Goal: Information Seeking & Learning: Check status

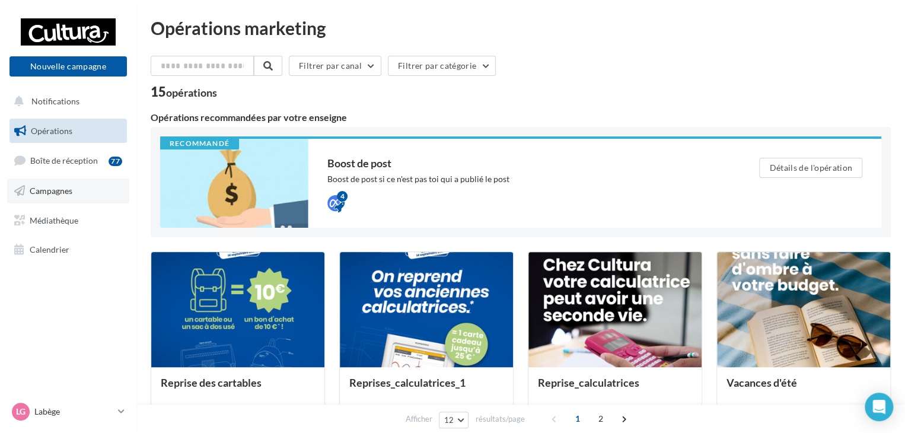
click at [72, 191] on span "Campagnes" at bounding box center [51, 191] width 43 height 10
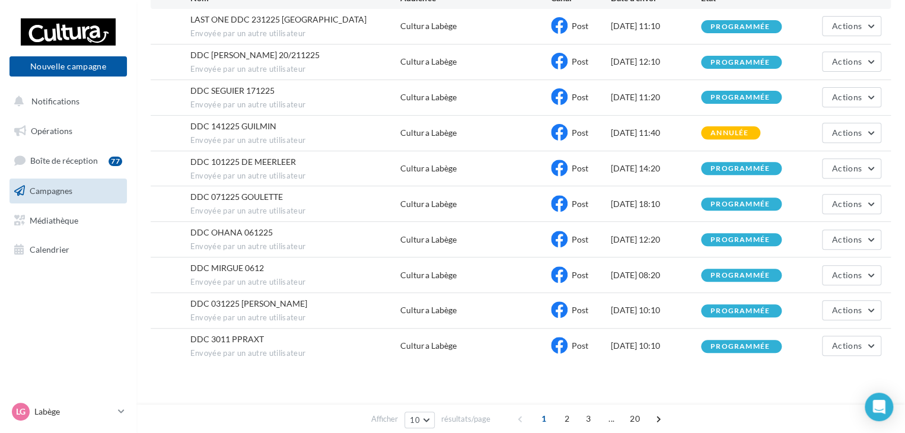
scroll to position [158, 0]
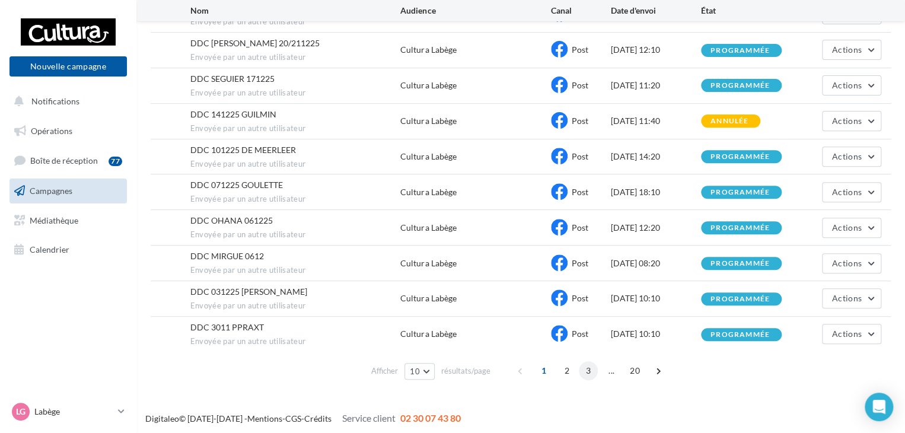
click at [586, 367] on span "3" at bounding box center [588, 370] width 19 height 19
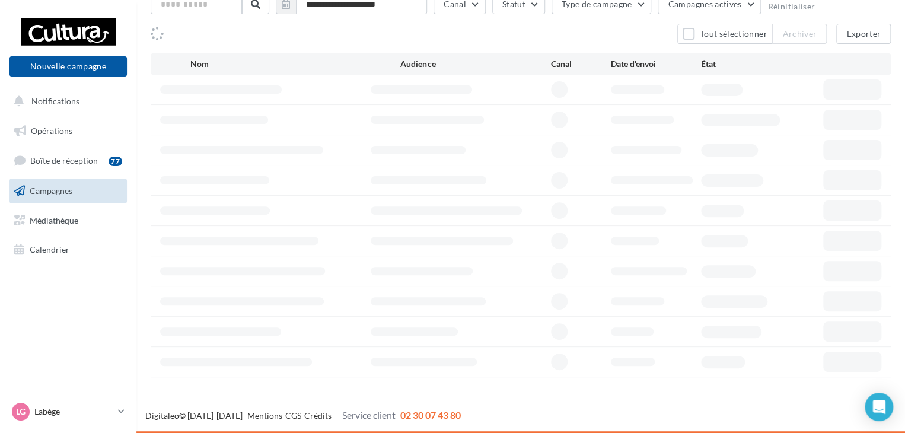
scroll to position [79, 0]
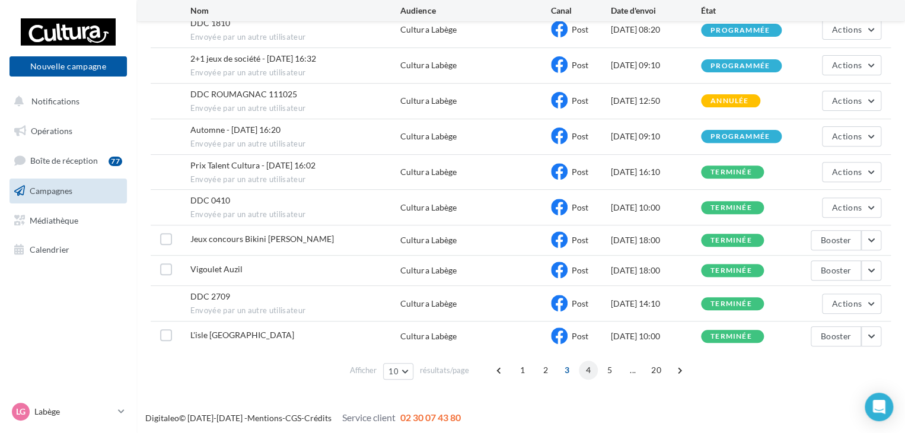
click at [587, 366] on span "4" at bounding box center [588, 369] width 19 height 19
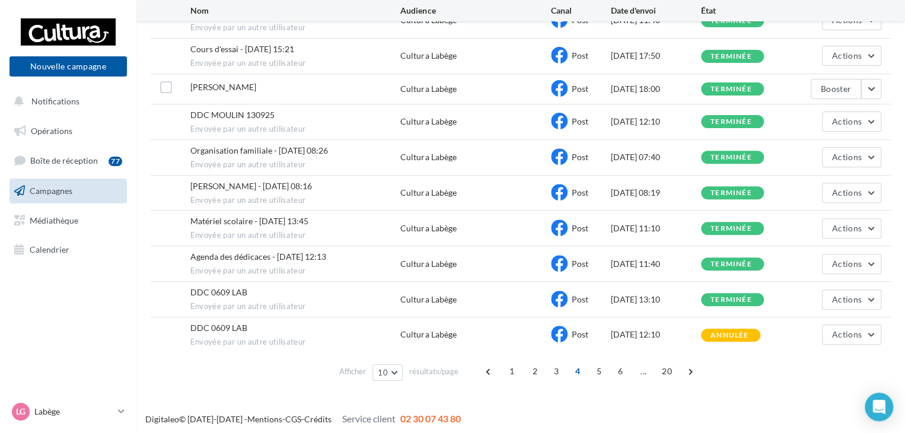
scroll to position [154, 0]
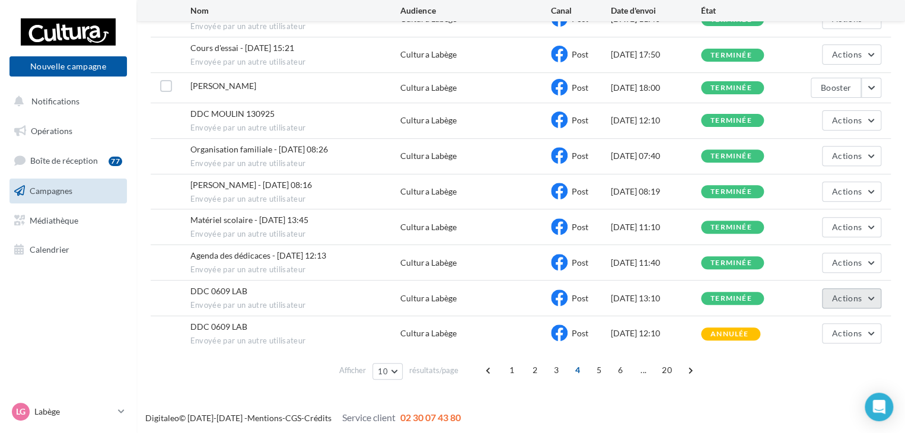
click at [849, 294] on span "Actions" at bounding box center [847, 298] width 30 height 10
click at [811, 320] on button "Voir les résultats" at bounding box center [821, 326] width 119 height 31
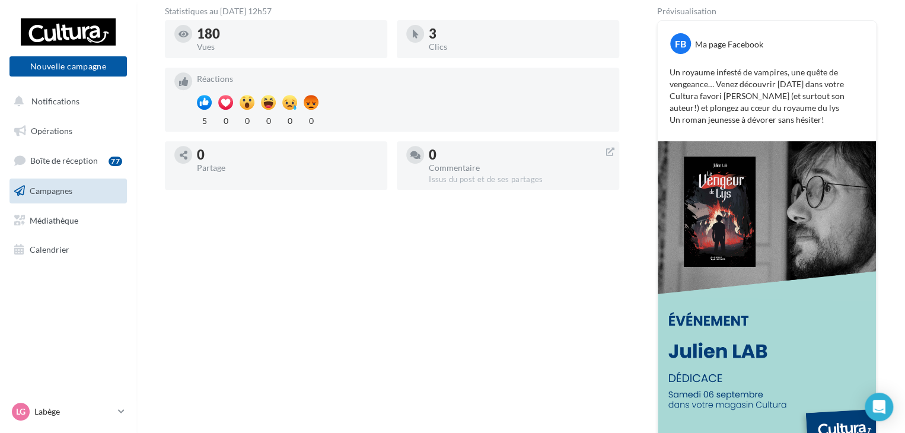
scroll to position [221, 0]
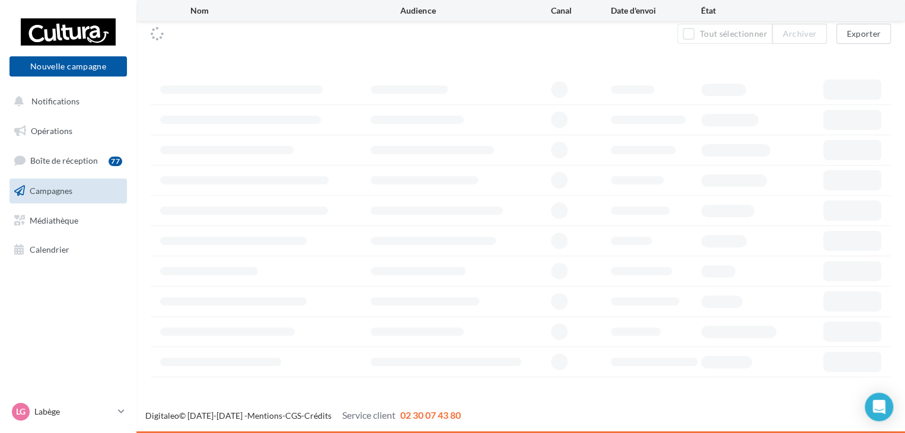
scroll to position [79, 0]
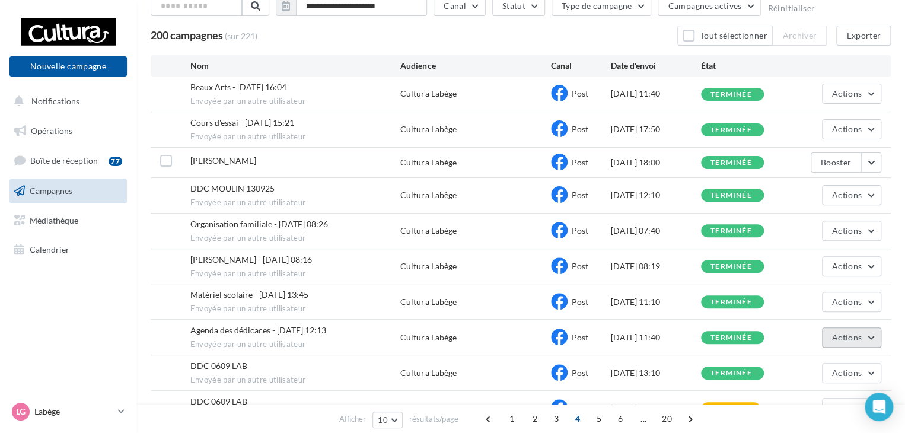
click at [864, 334] on button "Actions" at bounding box center [851, 337] width 59 height 20
click at [825, 361] on button "Voir les résultats" at bounding box center [821, 365] width 119 height 31
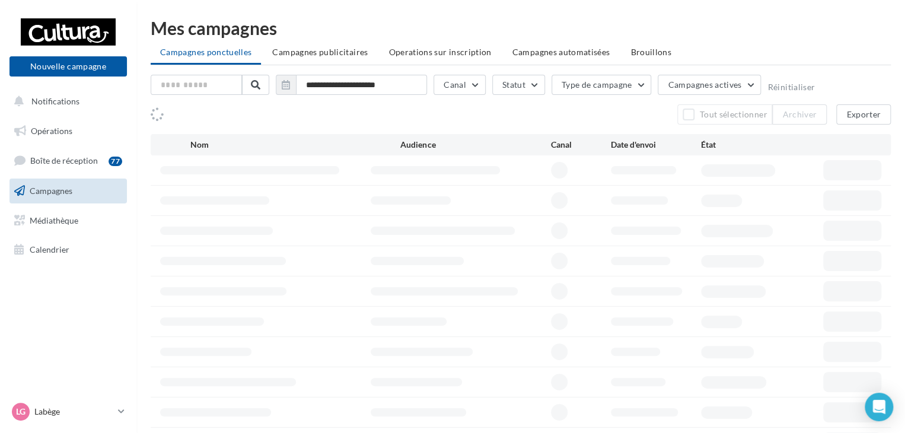
scroll to position [79, 0]
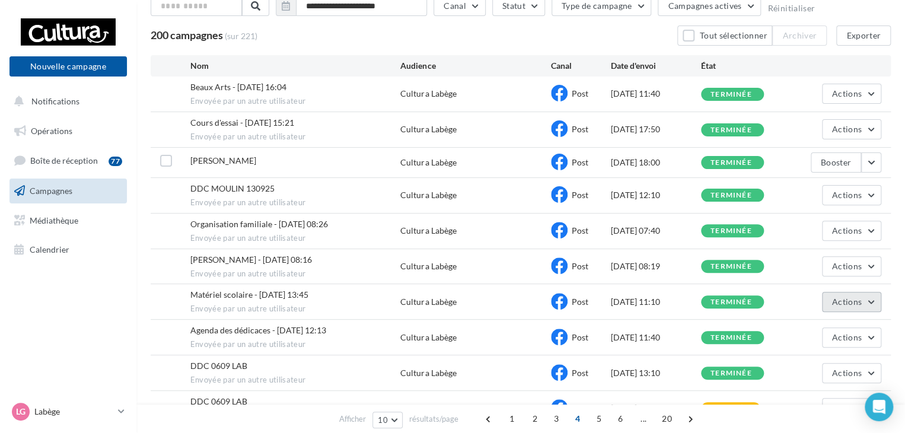
click at [860, 301] on span "Actions" at bounding box center [847, 301] width 30 height 10
click at [829, 320] on button "Voir les résultats" at bounding box center [821, 329] width 119 height 31
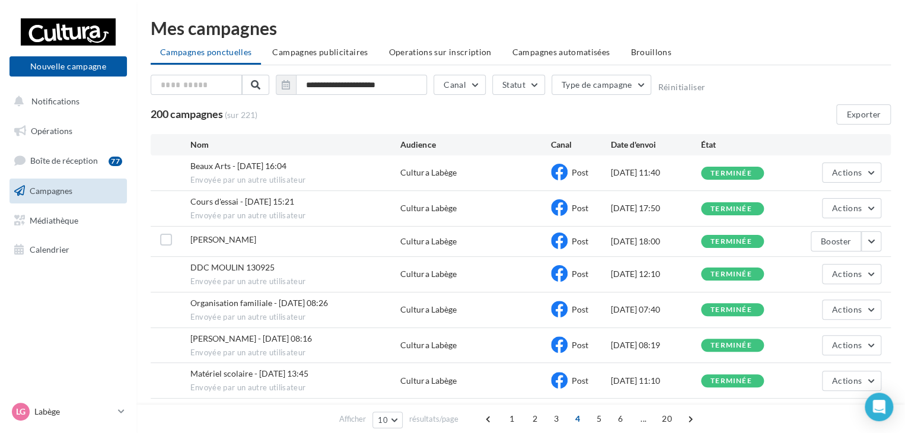
scroll to position [79, 0]
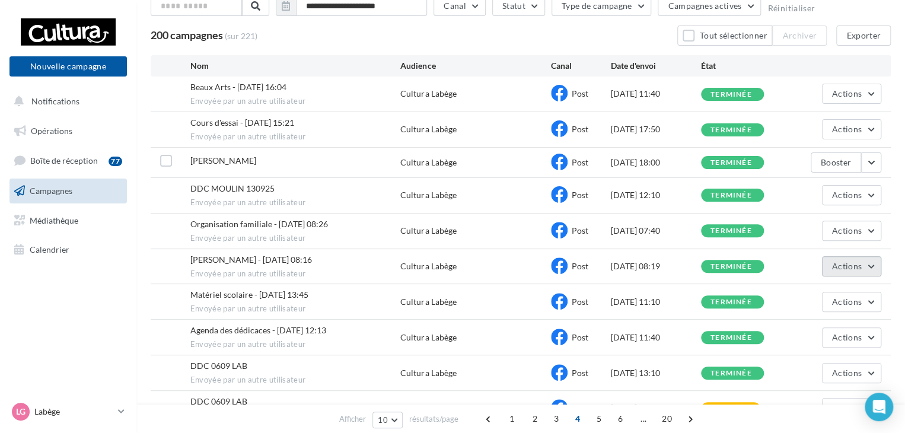
click at [854, 263] on span "Actions" at bounding box center [847, 266] width 30 height 10
click at [825, 287] on button "Voir les résultats" at bounding box center [821, 294] width 119 height 31
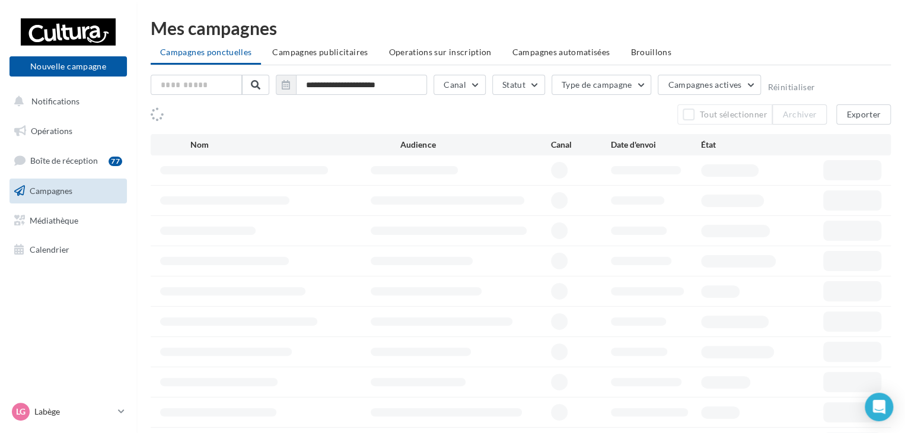
scroll to position [79, 0]
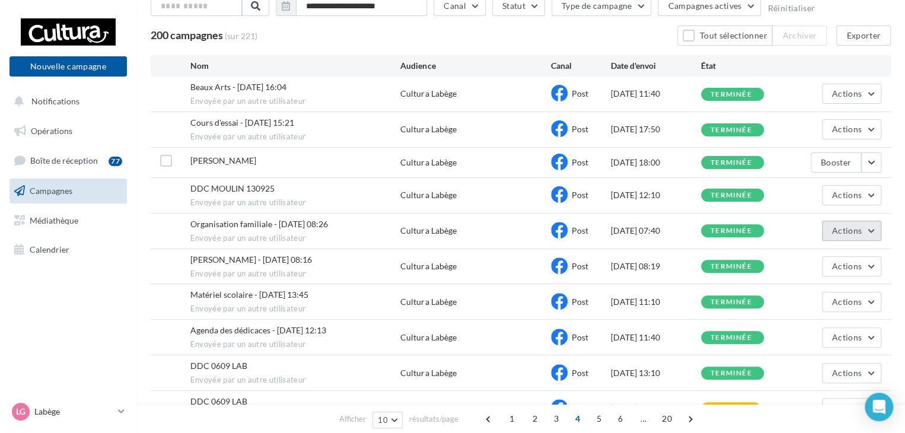
click at [858, 230] on span "Actions" at bounding box center [847, 230] width 30 height 10
click at [845, 249] on button "Voir les résultats" at bounding box center [821, 258] width 119 height 31
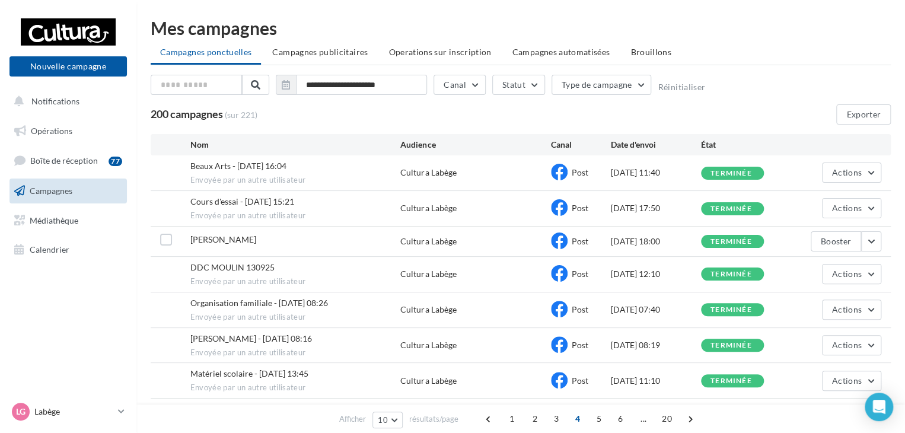
scroll to position [79, 0]
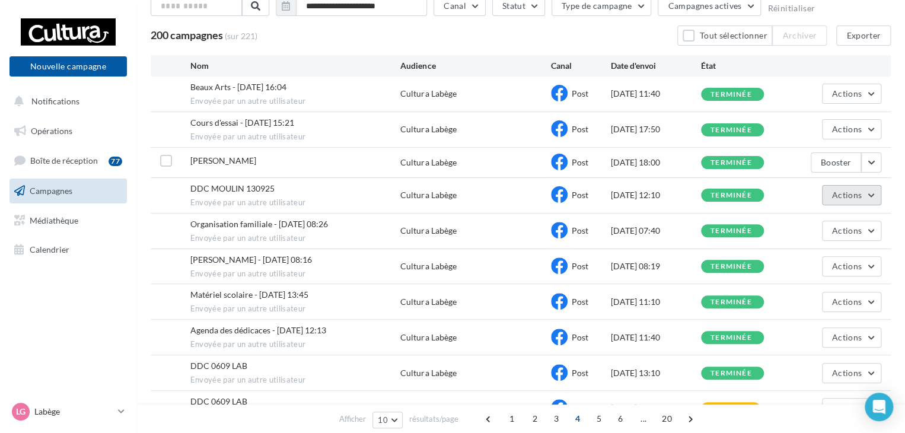
click at [857, 193] on span "Actions" at bounding box center [847, 195] width 30 height 10
click at [817, 221] on button "Voir les résultats" at bounding box center [821, 222] width 119 height 31
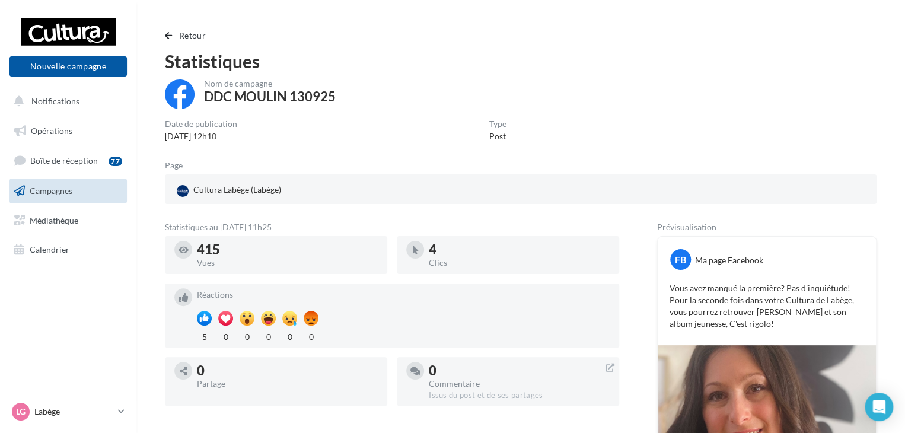
scroll to position [79, 0]
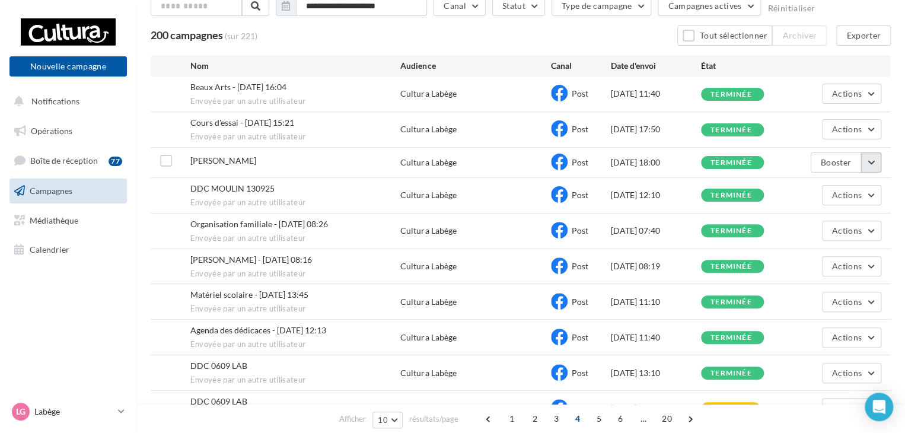
click at [872, 159] on button "button" at bounding box center [871, 162] width 20 height 20
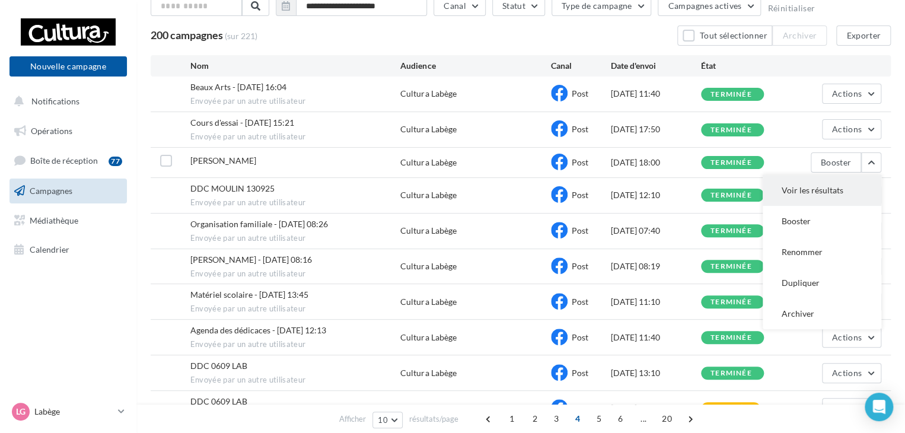
click at [853, 183] on button "Voir les résultats" at bounding box center [821, 190] width 119 height 31
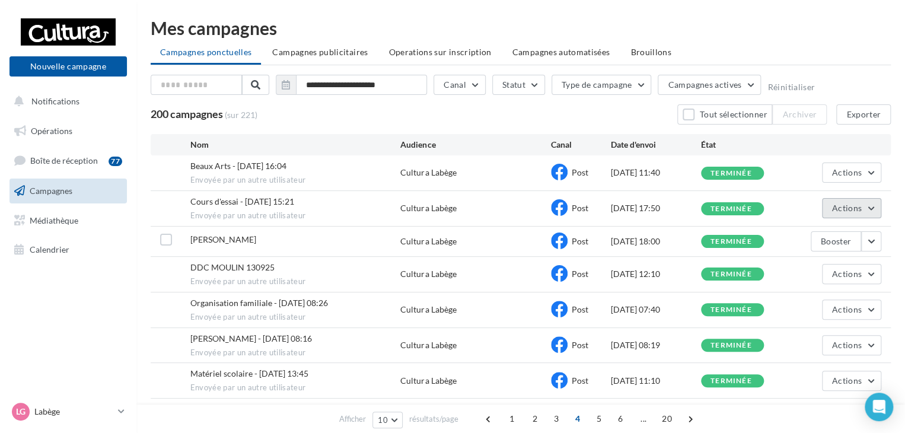
click at [861, 207] on span "Actions" at bounding box center [847, 208] width 30 height 10
click at [814, 230] on button "Voir les résultats" at bounding box center [821, 236] width 119 height 31
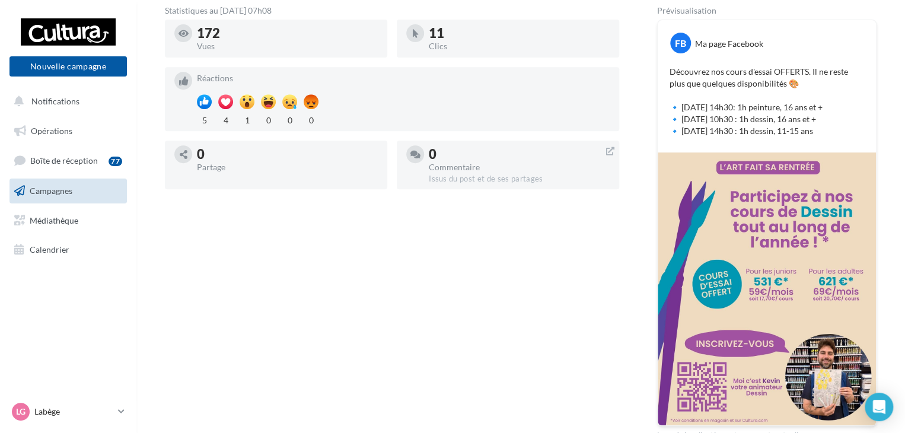
scroll to position [67, 0]
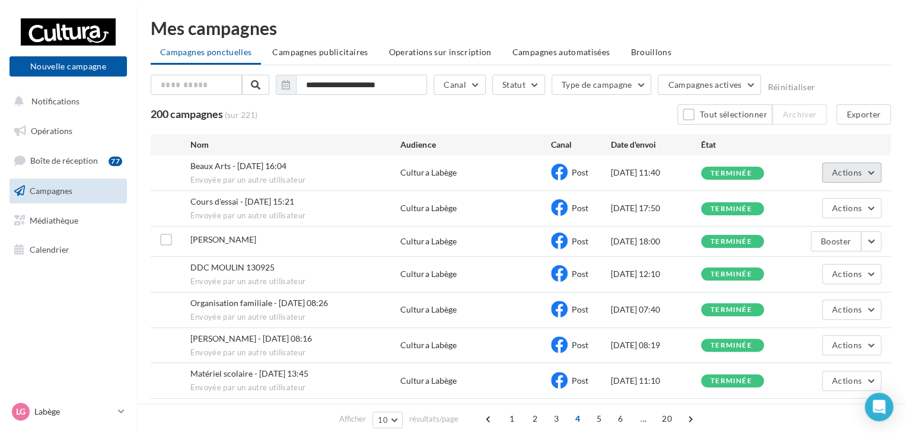
click at [873, 171] on button "Actions" at bounding box center [851, 172] width 59 height 20
click at [847, 196] on button "Voir les résultats" at bounding box center [821, 200] width 119 height 31
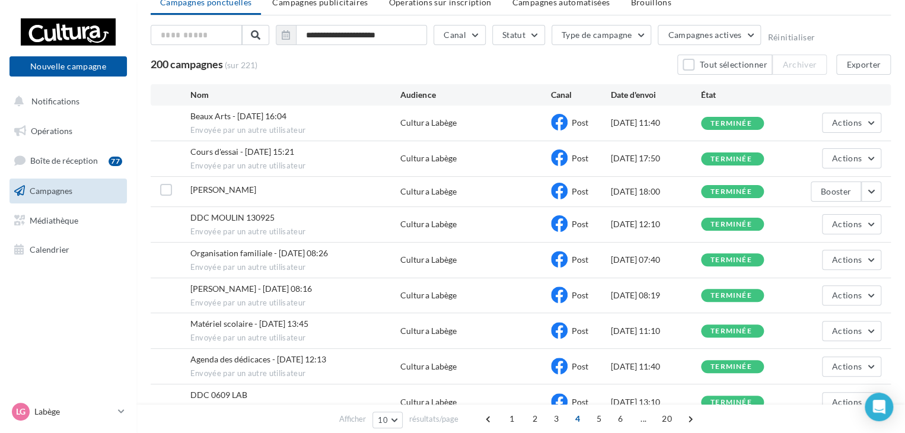
scroll to position [119, 0]
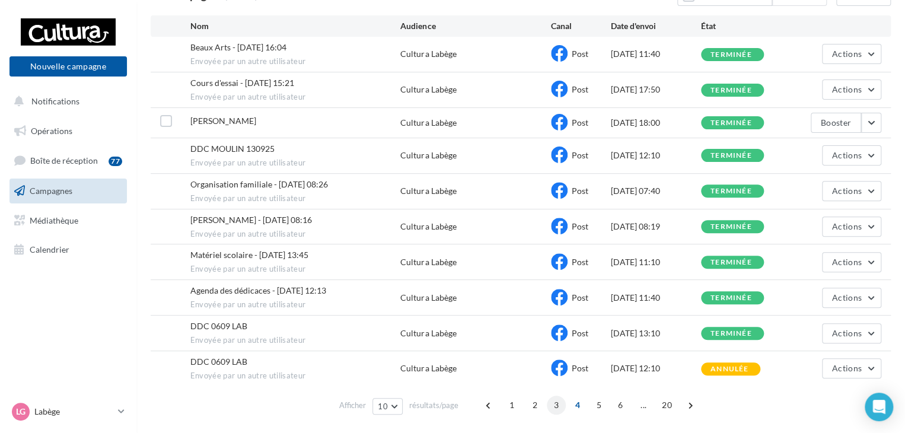
click at [559, 403] on span "3" at bounding box center [556, 404] width 19 height 19
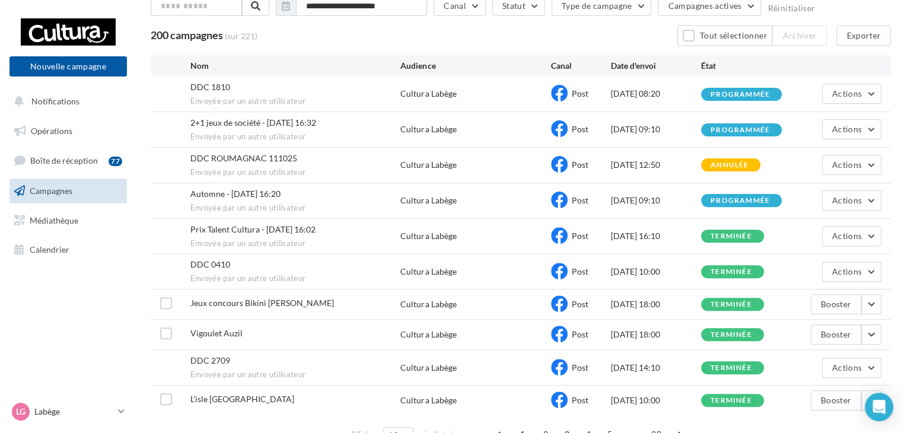
scroll to position [107, 0]
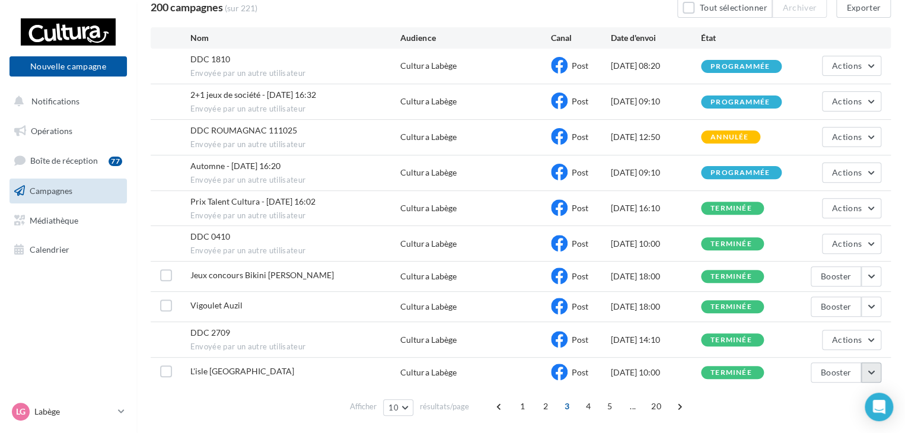
click at [863, 371] on button "button" at bounding box center [871, 372] width 20 height 20
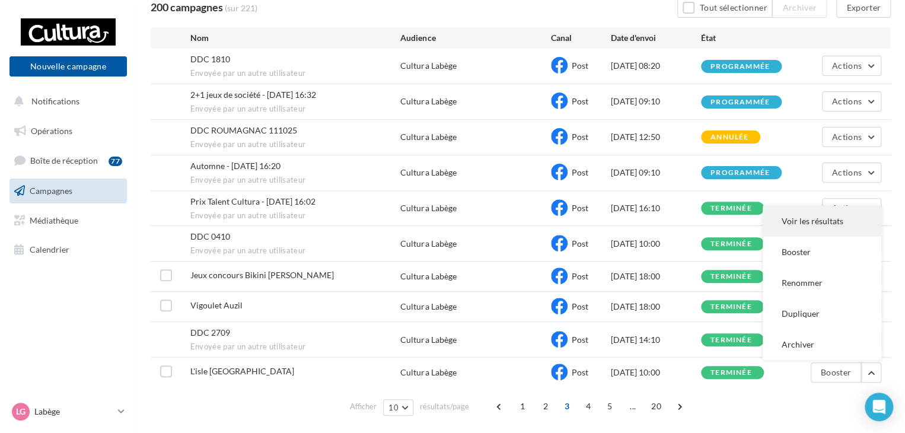
click at [789, 213] on button "Voir les résultats" at bounding box center [821, 221] width 119 height 31
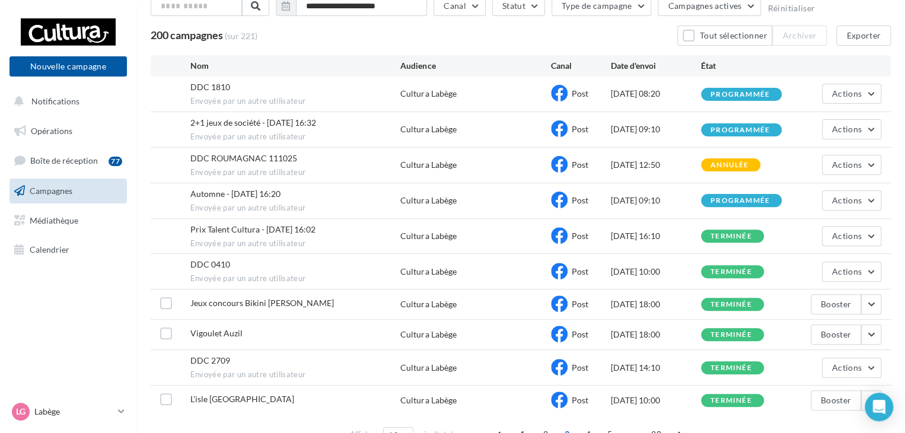
scroll to position [107, 0]
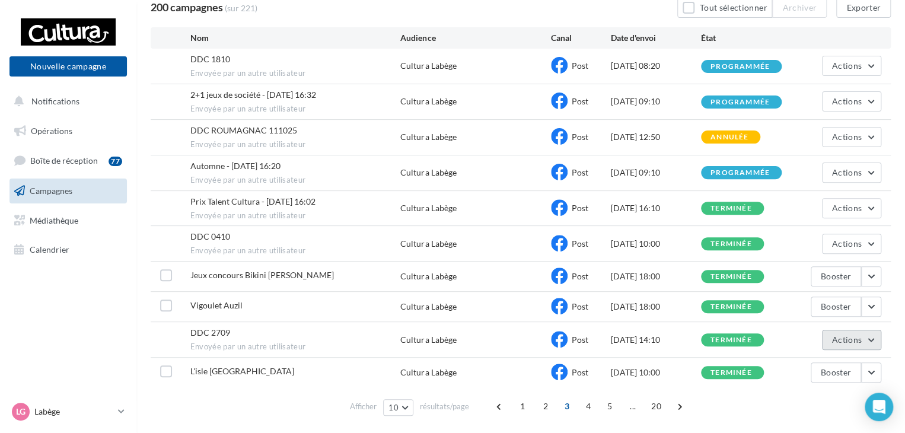
click at [859, 337] on span "Actions" at bounding box center [847, 339] width 30 height 10
click at [805, 363] on button "Voir les résultats" at bounding box center [821, 367] width 119 height 31
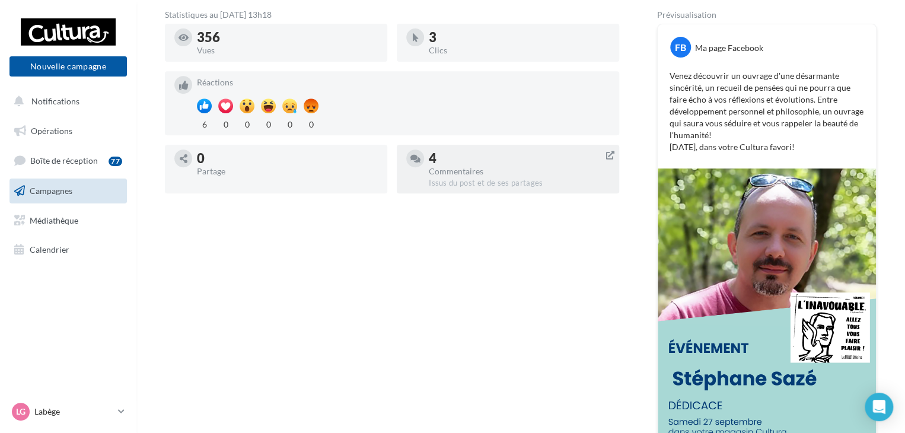
scroll to position [59, 0]
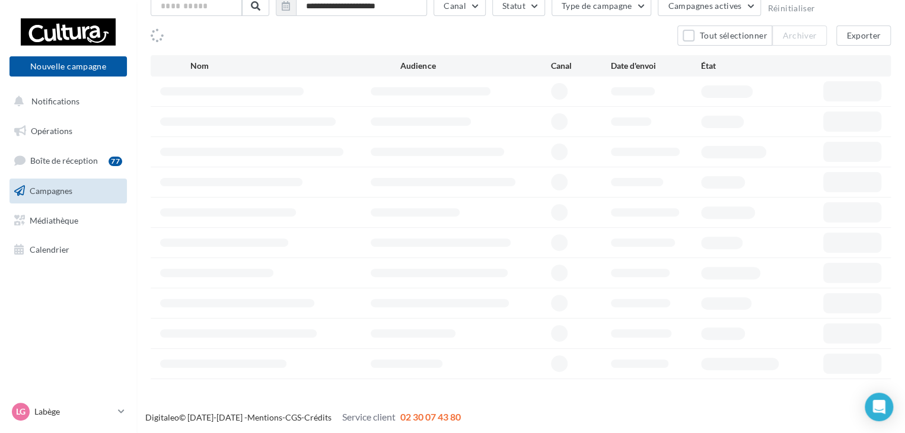
scroll to position [106, 0]
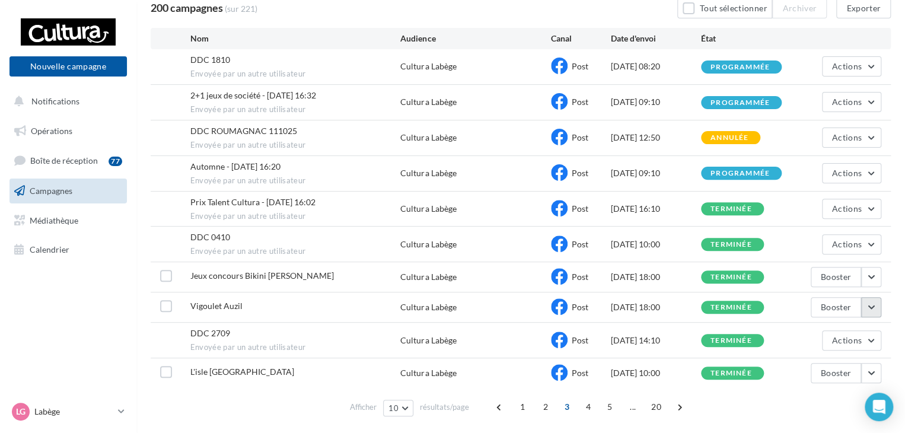
click at [864, 306] on button "button" at bounding box center [871, 307] width 20 height 20
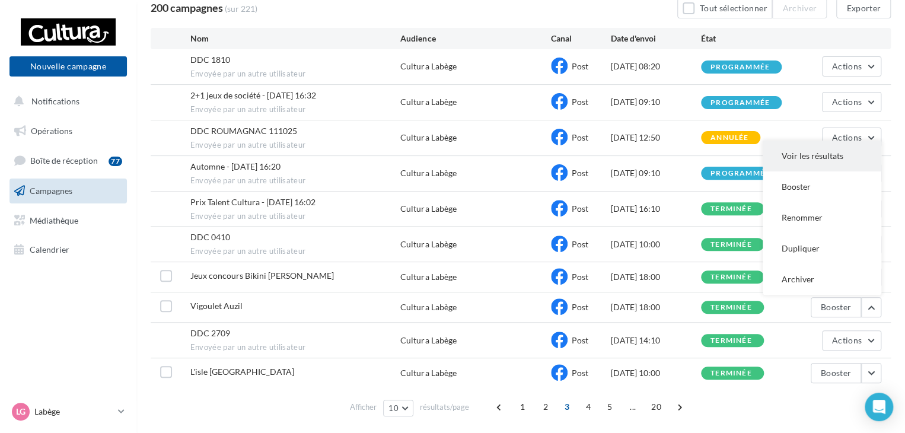
click at [804, 152] on button "Voir les résultats" at bounding box center [821, 155] width 119 height 31
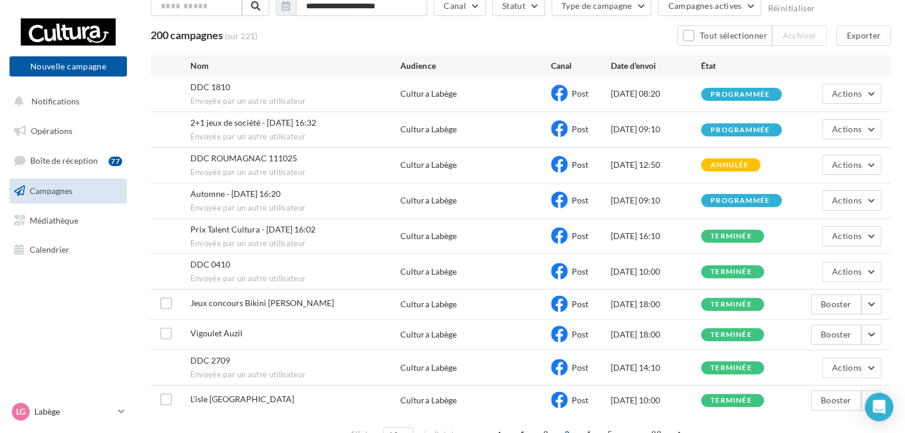
scroll to position [106, 0]
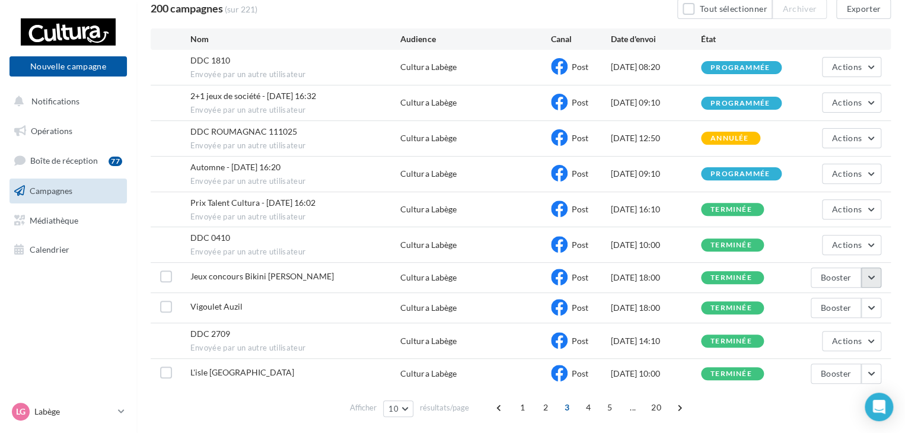
click at [868, 273] on button "button" at bounding box center [871, 277] width 20 height 20
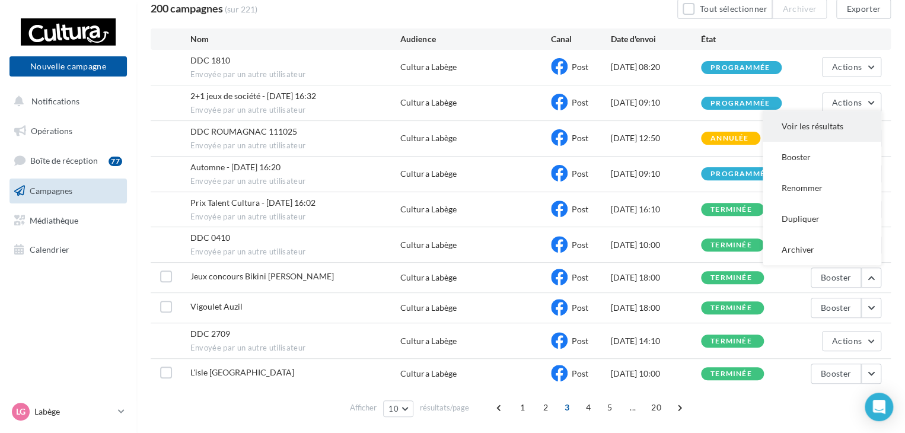
click at [791, 121] on button "Voir les résultats" at bounding box center [821, 126] width 119 height 31
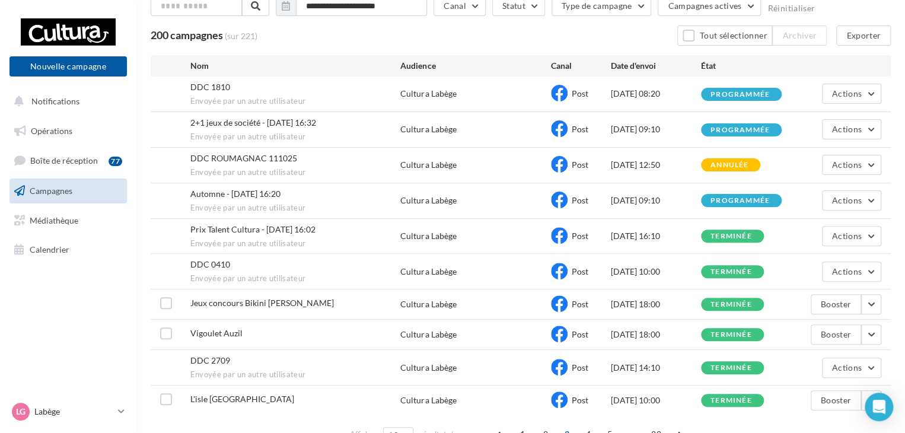
scroll to position [105, 0]
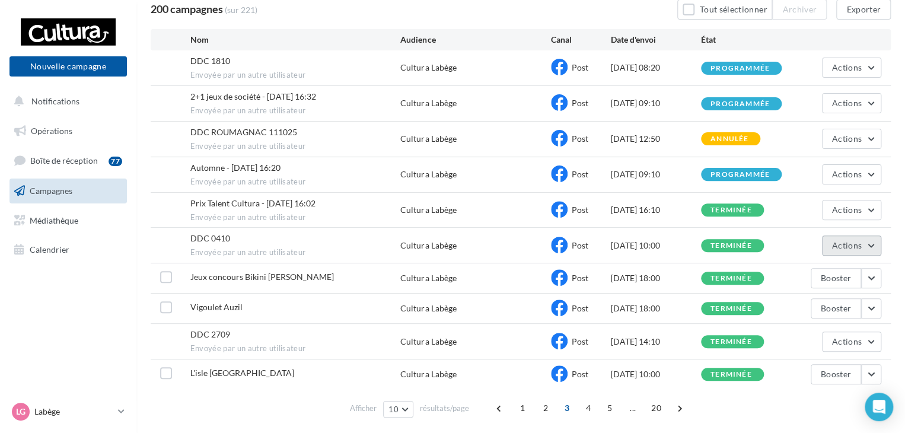
click at [868, 243] on button "Actions" at bounding box center [851, 245] width 59 height 20
click at [821, 267] on button "Voir les résultats" at bounding box center [821, 273] width 119 height 31
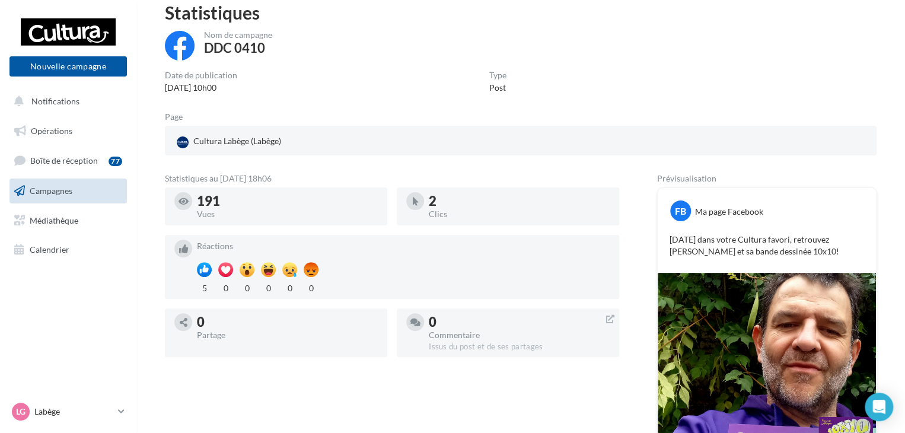
scroll to position [178, 0]
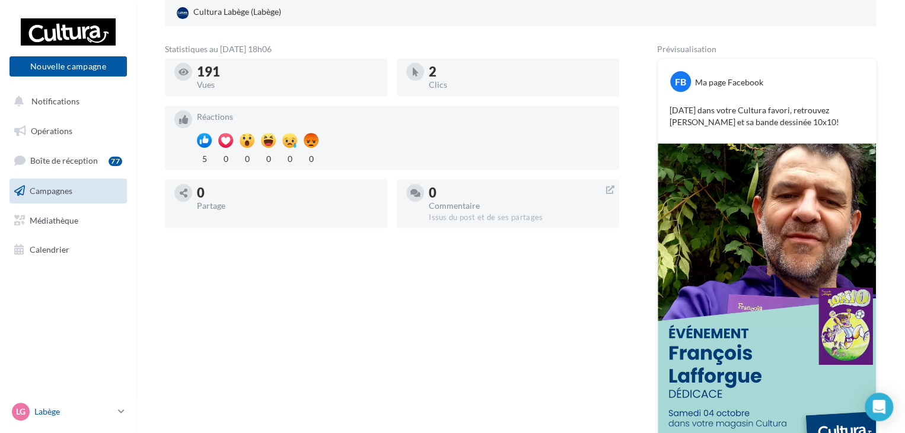
click at [116, 410] on link "Lg Labège j.tenat2@cultura.fr" at bounding box center [67, 411] width 117 height 23
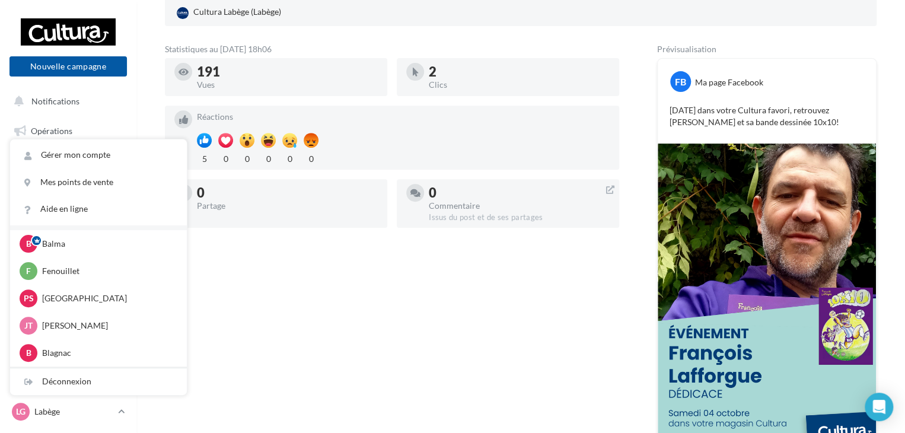
scroll to position [55, 0]
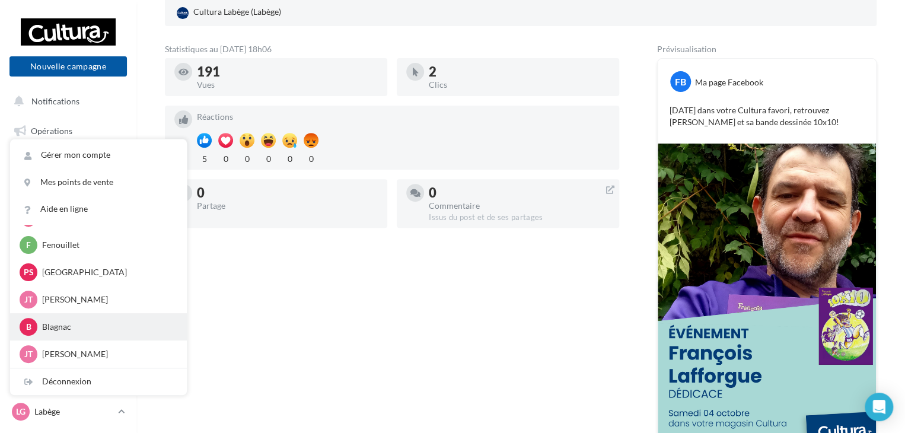
click at [63, 326] on p "Blagnac" at bounding box center [107, 327] width 130 height 12
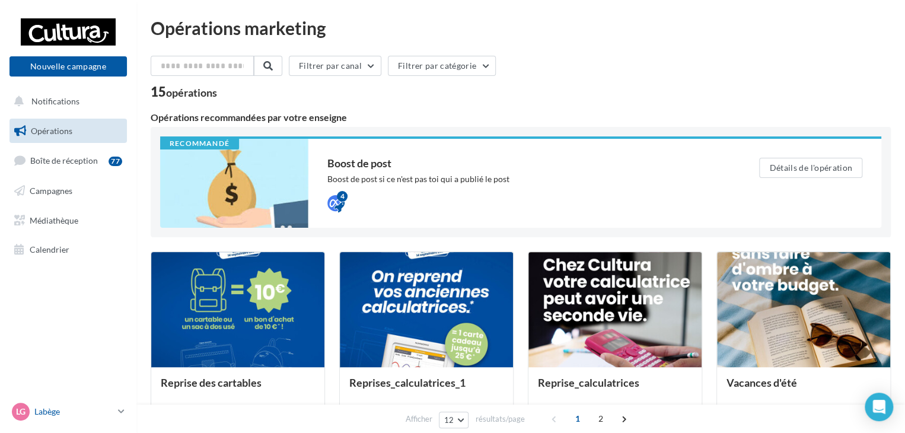
click at [115, 412] on link "Lg Labège [EMAIL_ADDRESS][DOMAIN_NAME]" at bounding box center [67, 411] width 117 height 23
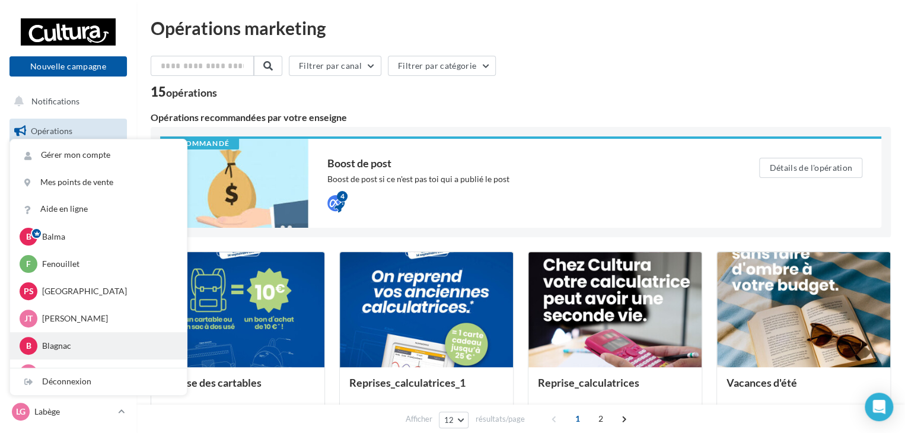
scroll to position [55, 0]
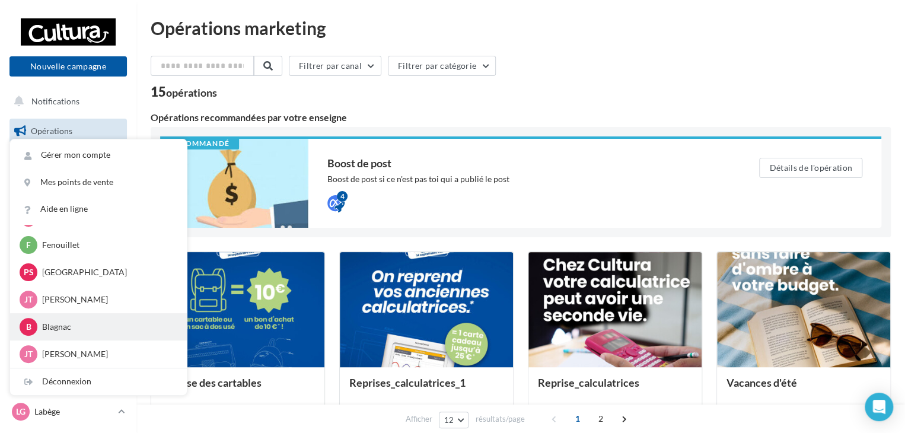
click at [59, 327] on p "Blagnac" at bounding box center [107, 327] width 130 height 12
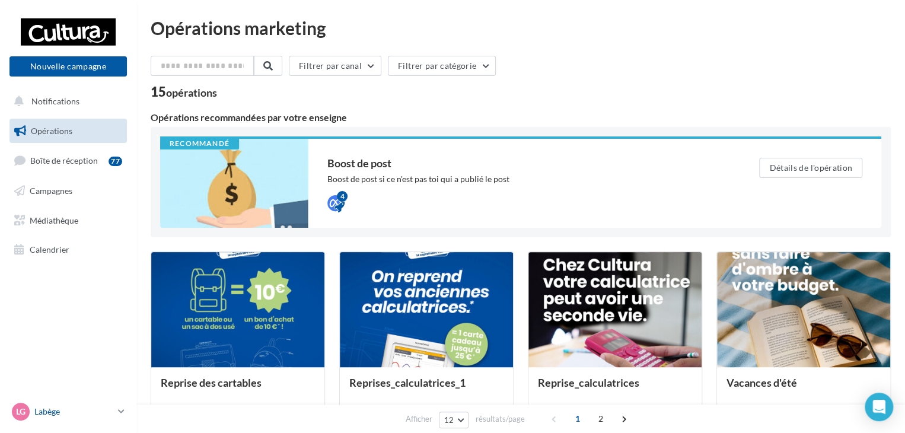
click at [111, 412] on p "Labège" at bounding box center [73, 411] width 79 height 12
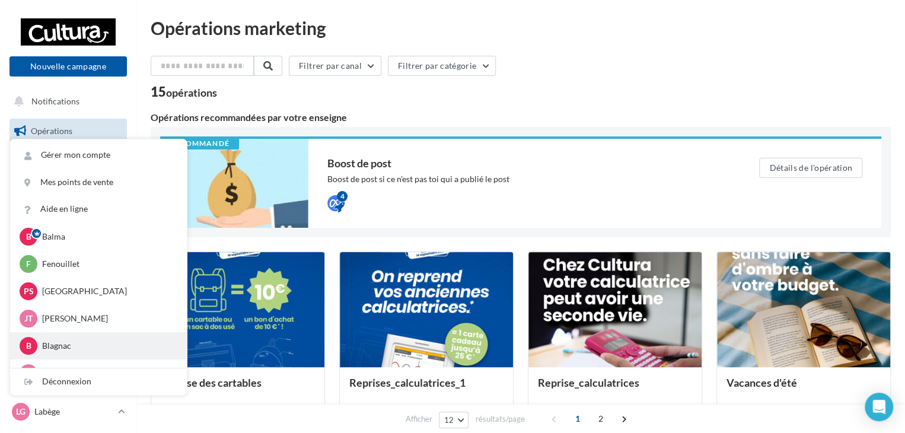
scroll to position [55, 0]
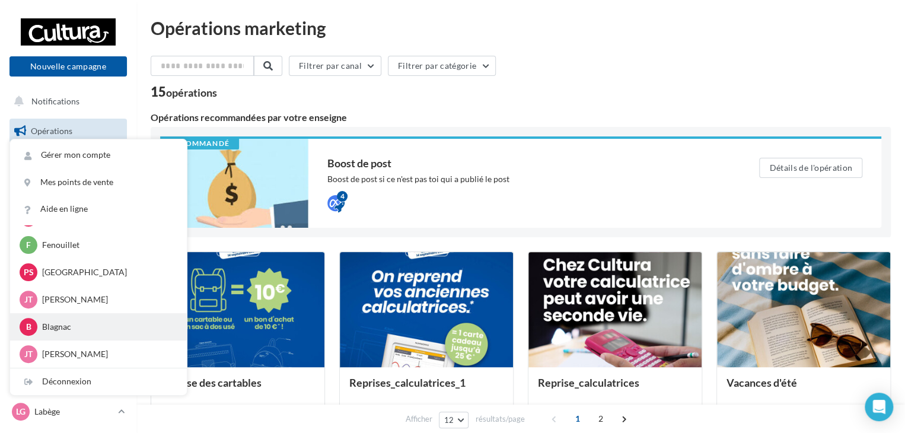
click at [21, 322] on div "B" at bounding box center [29, 327] width 18 height 18
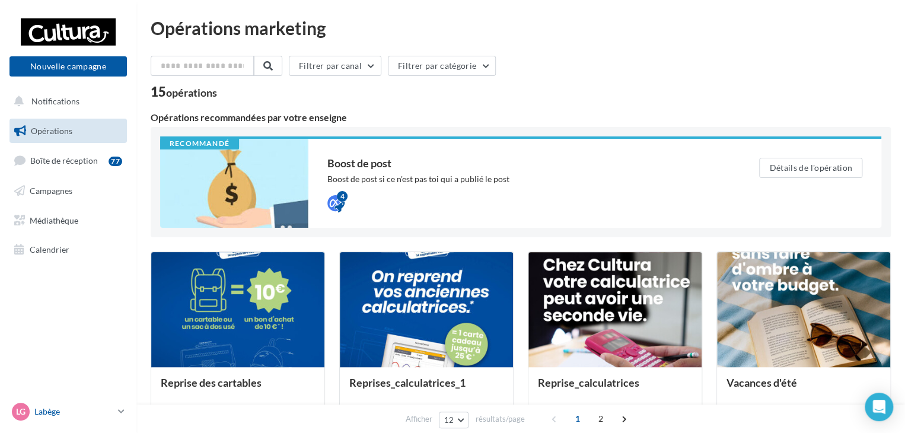
click at [124, 409] on icon at bounding box center [121, 411] width 7 height 10
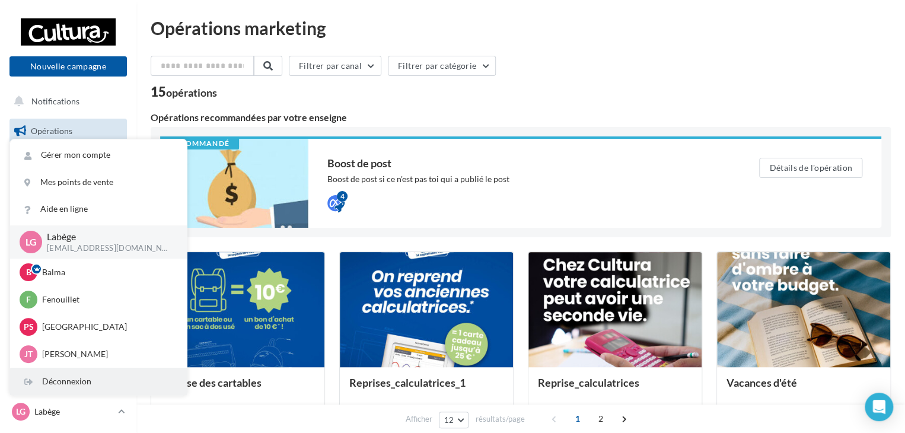
click at [80, 378] on div "Déconnexion" at bounding box center [98, 381] width 177 height 27
